Goal: Transaction & Acquisition: Purchase product/service

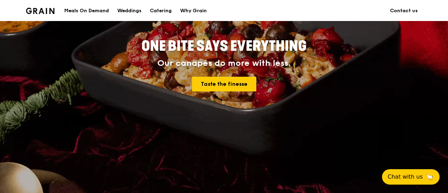
scroll to position [35, 0]
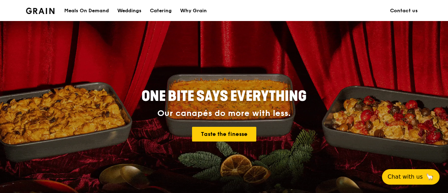
click at [98, 11] on div "Meals On Demand" at bounding box center [86, 10] width 45 height 21
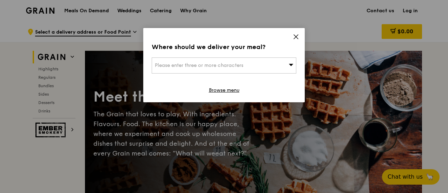
click at [278, 63] on div "Please enter three or more characters" at bounding box center [224, 66] width 145 height 16
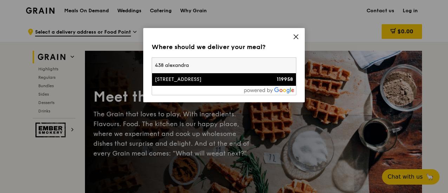
type input "438 alexandra"
click at [229, 77] on div "[STREET_ADDRESS]" at bounding box center [207, 79] width 104 height 7
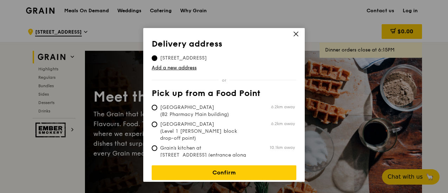
scroll to position [4, 0]
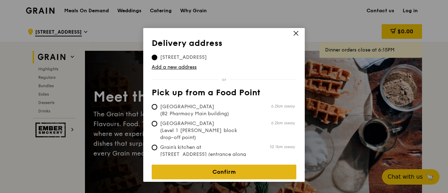
click at [237, 166] on link "Confirm" at bounding box center [224, 172] width 145 height 15
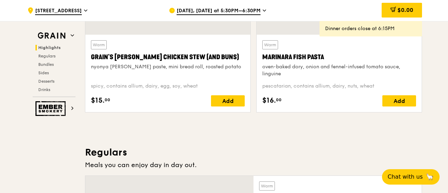
scroll to position [386, 0]
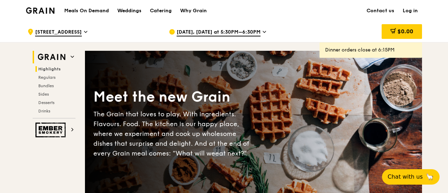
click at [55, 68] on span "Highlights" at bounding box center [49, 69] width 22 height 5
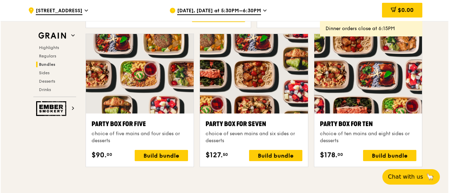
scroll to position [1392, 0]
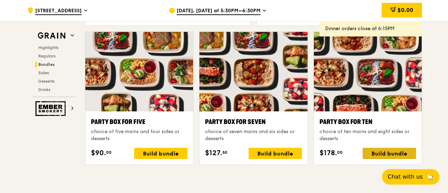
click at [393, 154] on div "Build bundle" at bounding box center [389, 153] width 53 height 11
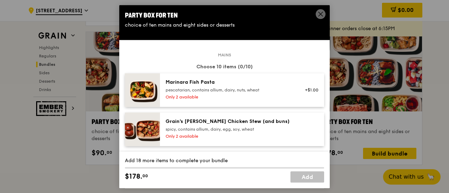
scroll to position [35, 0]
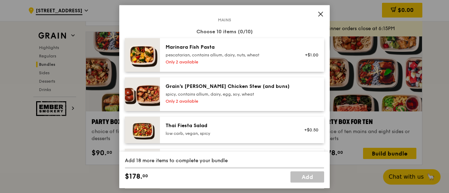
click at [232, 55] on div "pescatarian, contains allium, dairy, nuts, wheat" at bounding box center [229, 55] width 126 height 6
click at [303, 60] on link "Remove" at bounding box center [311, 59] width 16 height 5
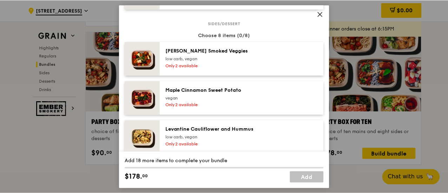
scroll to position [403, 0]
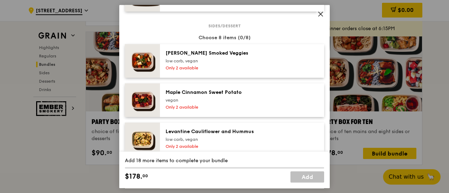
click at [317, 16] on span at bounding box center [321, 14] width 10 height 10
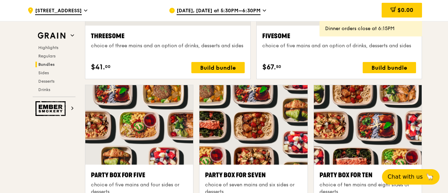
scroll to position [1321, 0]
